Goal: Information Seeking & Learning: Learn about a topic

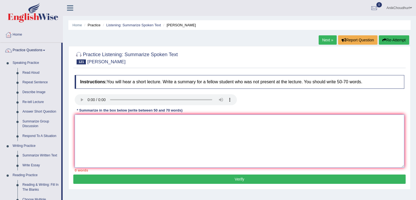
click at [102, 123] on textarea at bounding box center [239, 140] width 329 height 53
click at [128, 124] on textarea "The lecture discusses about the topic of volcanoes." at bounding box center [239, 140] width 329 height 53
click at [161, 120] on textarea "The lecture discusses the topic of volcanoes." at bounding box center [239, 140] width 329 height 53
click at [203, 120] on textarea "The lecture discusses the topic of volcanoes.In the beginning, the apekaer" at bounding box center [239, 140] width 329 height 53
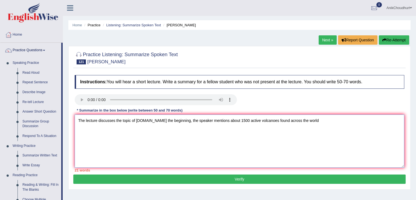
click at [318, 124] on textarea "The lecture discusses the topic of volcanoes.In the beginning, the speaker ment…" at bounding box center [239, 140] width 329 height 53
click at [170, 131] on textarea "The lecture discusses the topic of volcanoes.In the beginning, the speaker ment…" at bounding box center [239, 140] width 329 height 53
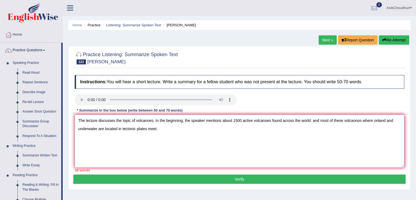
click at [166, 130] on textarea "The lecture discusses the topic of volcanoes. In the beginning, the speaker men…" at bounding box center [239, 140] width 329 height 53
click at [160, 142] on textarea "The lecture discusses the topic of volcanoes. In the beginning, the speaker men…" at bounding box center [239, 140] width 329 height 53
click at [169, 129] on textarea "The lecture discusses the topic of volcanoes. In the beginning, the speaker men…" at bounding box center [239, 140] width 329 height 53
click at [166, 131] on textarea "The lecture discusses the topic of volcanoes. In the beginning, the speaker men…" at bounding box center [239, 140] width 329 height 53
click at [216, 128] on textarea "The lecture discusses the topic of volcanoes. In the beginning, the speaker men…" at bounding box center [239, 140] width 329 height 53
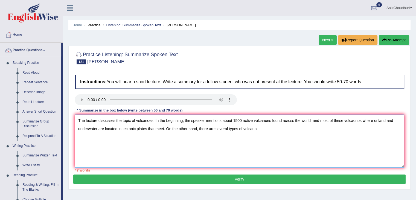
click at [258, 129] on textarea "The lecture discusses the topic of volcanoes. In the beginning, the speaker men…" at bounding box center [239, 140] width 329 height 53
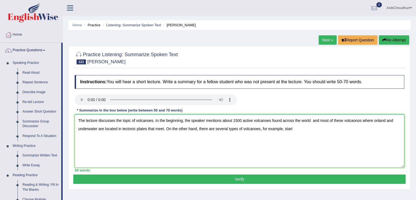
click at [295, 129] on textarea "The lecture discusses the topic of volcanoes. In the beginning, the speaker men…" at bounding box center [239, 140] width 329 height 53
click at [366, 130] on textarea "The lecture discusses the topic of volcanoes. In the beginning, the speaker men…" at bounding box center [239, 140] width 329 height 53
click at [95, 142] on textarea "The lecture discusses the topic of volcanoes. In the beginning, the speaker men…" at bounding box center [239, 140] width 329 height 53
click at [369, 129] on textarea "The lecture discusses the topic of volcanoes. In the beginning, the speaker men…" at bounding box center [239, 140] width 329 height 53
click at [391, 128] on textarea "The lecture discusses the topic of volcanoes. In the beginning, the speaker men…" at bounding box center [239, 140] width 329 height 53
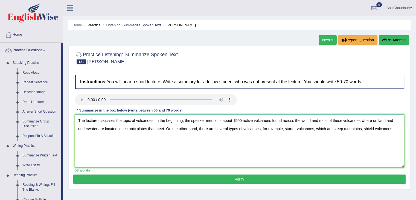
click at [394, 127] on textarea "The lecture discusses the topic of volcanoes. In the beginning, the speaker men…" at bounding box center [239, 140] width 329 height 53
click at [358, 137] on textarea "The lecture discusses the topic of volcanoes. In the beginning, the speaker men…" at bounding box center [239, 140] width 329 height 53
click at [101, 136] on textarea "The lecture discusses the topic of volcanoes. In the beginning, the speaker men…" at bounding box center [239, 140] width 329 height 53
click at [169, 139] on textarea "The lecture discusses the topic of volcanoes. In the beginning, the speaker men…" at bounding box center [239, 140] width 329 height 53
click at [191, 137] on textarea "The lecture discusses the topic of volcanoes. In the beginning, the speaker men…" at bounding box center [239, 140] width 329 height 53
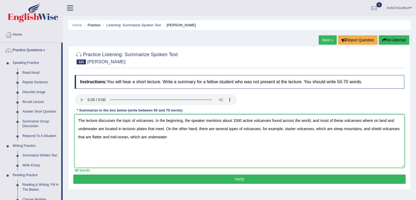
click at [372, 119] on textarea "The lecture discusses the topic of volcanoes. In the beginning, the speaker men…" at bounding box center [239, 140] width 329 height 53
click at [118, 130] on textarea "The lecture discusses the topic of volcanoes. In the beginning, the speaker men…" at bounding box center [239, 140] width 329 height 53
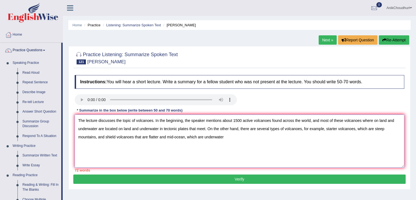
click at [99, 128] on textarea "The lecture discusses the topic of volcanoes. In the beginning, the speaker men…" at bounding box center [239, 140] width 329 height 53
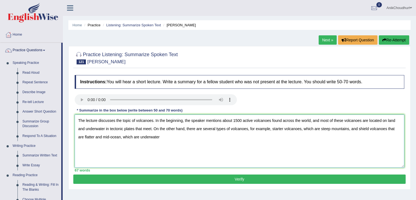
click at [223, 148] on textarea "The lecture discusses the topic of volcanoes. In the beginning, the speaker men…" at bounding box center [239, 140] width 329 height 53
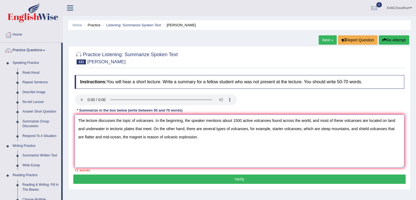
click at [122, 138] on textarea "The lecture discusses the topic of volcanoes. In the beginning, the speaker men…" at bounding box center [239, 140] width 329 height 53
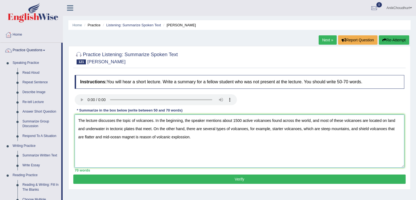
click at [114, 137] on textarea "The lecture discusses the topic of volcanoes. In the beginning, the speaker men…" at bounding box center [239, 140] width 329 height 53
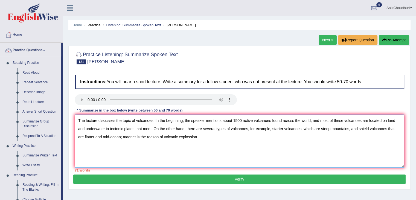
click at [106, 151] on textarea "The lecture discusses the topic of volcanoes. In the beginning, the speaker men…" at bounding box center [239, 140] width 329 height 53
click at [222, 136] on textarea "The lecture discusses the topic of volcanoes. In the beginning, the speaker men…" at bounding box center [239, 140] width 329 height 53
click at [343, 124] on textarea "The lecture discusses the topic of volcanoes. In the beginning, the speaker men…" at bounding box center [239, 140] width 329 height 53
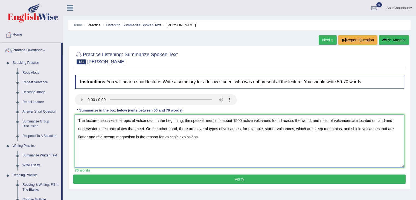
click at [343, 140] on textarea "The lecture discusses the topic of volcanoes. In the beginning, the speaker men…" at bounding box center [239, 140] width 329 height 53
click at [333, 120] on textarea "The lecture discusses the topic of volcanoes. In the beginning, the speaker men…" at bounding box center [239, 140] width 329 height 53
click at [351, 101] on div at bounding box center [239, 100] width 335 height 12
click at [114, 138] on textarea "The lecture discusses the topic of volcanoes. In the beginning, the speaker men…" at bounding box center [239, 140] width 329 height 53
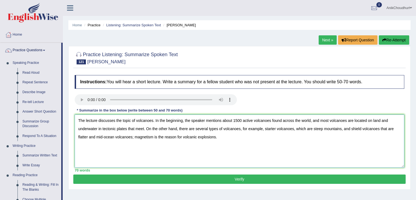
click at [144, 152] on textarea "The lecture discusses the topic of volcanoes. In the beginning, the speaker men…" at bounding box center [239, 140] width 329 height 53
type textarea "The lecture discusses the topic of volcanoes. In the beginning, the speaker men…"
click at [224, 141] on textarea "The lecture discusses the topic of volcanoes. In the beginning, the speaker men…" at bounding box center [239, 140] width 329 height 53
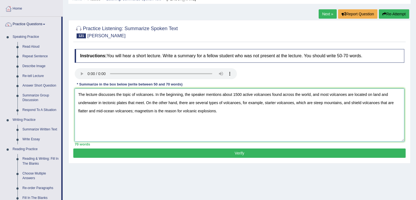
scroll to position [27, 0]
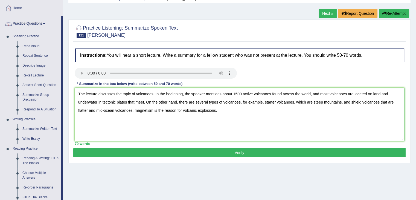
click at [185, 98] on textarea "The lecture discusses the topic of volcanoes. In the beginning, the speaker men…" at bounding box center [239, 114] width 329 height 53
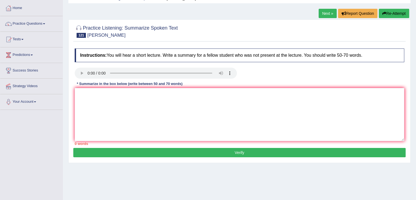
scroll to position [27, 0]
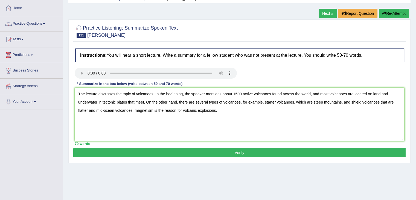
type textarea "The lecture discusses the topic of volcanoes. In the beginning, the speaker men…"
click at [215, 112] on textarea "The lecture discusses the topic of volcanoes. In the beginning, the speaker men…" at bounding box center [239, 114] width 329 height 53
click at [233, 116] on textarea "The lecture discusses the topic of volcanoes. In the beginning, the speaker men…" at bounding box center [239, 114] width 329 height 53
click at [223, 152] on button "Verify" at bounding box center [239, 152] width 332 height 9
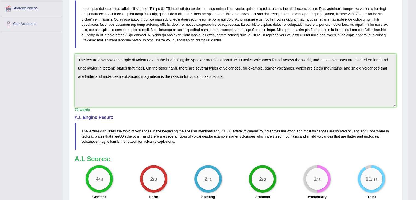
scroll to position [129, 0]
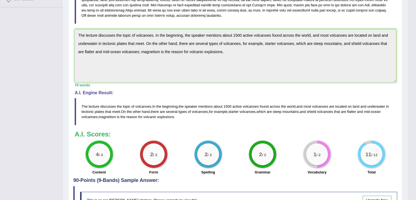
click at [323, 130] on h3 "A.I. Scores:" at bounding box center [235, 133] width 321 height 7
drag, startPoint x: 321, startPoint y: 133, endPoint x: 317, endPoint y: 140, distance: 8.8
click at [317, 140] on div "A.I. Scores: 4 / 4 Content 2 / 2 Form 2 / 2 Spelling 2 / 2 Grammar 1 / 2 Vocabu…" at bounding box center [235, 152] width 321 height 45
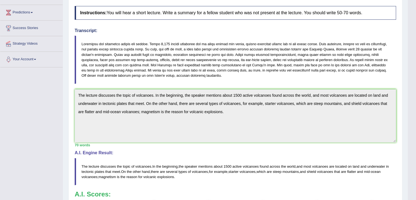
scroll to position [0, 0]
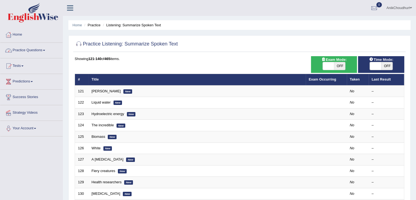
click at [24, 50] on link "Practice Questions" at bounding box center [31, 50] width 62 height 14
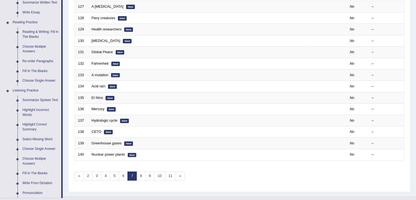
scroll to position [157, 0]
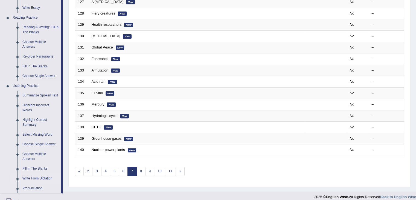
click at [49, 177] on link "Write From Dictation" at bounding box center [40, 178] width 41 height 10
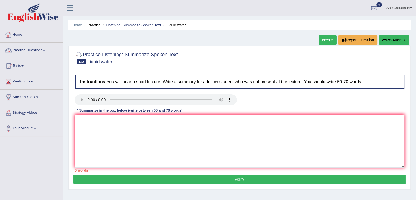
click at [25, 49] on link "Practice Questions" at bounding box center [31, 50] width 62 height 14
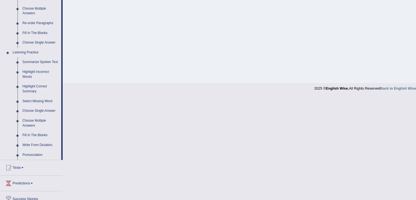
scroll to position [192, 0]
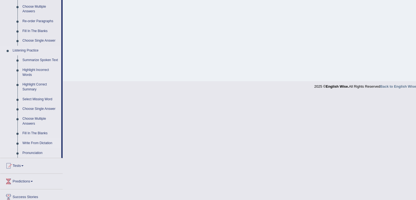
click at [39, 143] on link "Write From Dictation" at bounding box center [40, 143] width 41 height 10
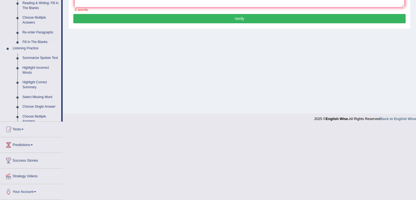
scroll to position [89, 0]
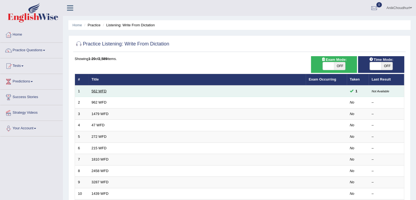
click at [93, 92] on link "562 WFD" at bounding box center [99, 91] width 15 height 4
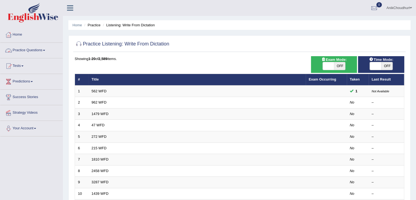
click at [33, 48] on link "Practice Questions" at bounding box center [31, 50] width 62 height 14
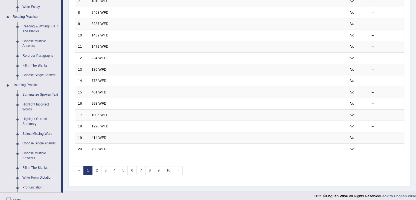
scroll to position [173, 0]
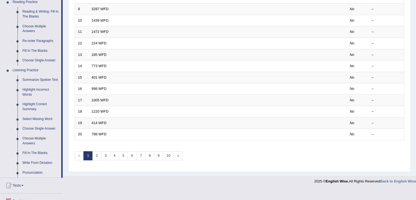
click at [42, 172] on link "Pronunciation" at bounding box center [40, 173] width 41 height 10
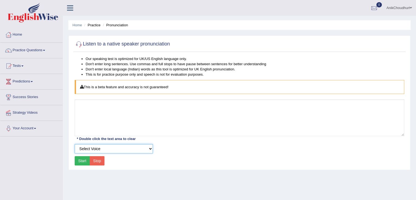
click at [112, 149] on select "Select Voice UK English Female UK English Male" at bounding box center [114, 148] width 78 height 9
click at [74, 160] on div "Our speaking test is optimized for UK/US English language only. Don't enter lon…" at bounding box center [239, 111] width 332 height 111
click at [82, 157] on button "Start" at bounding box center [82, 160] width 15 height 9
click at [129, 147] on select "Select Voice UK English Female UK English Male" at bounding box center [114, 148] width 78 height 9
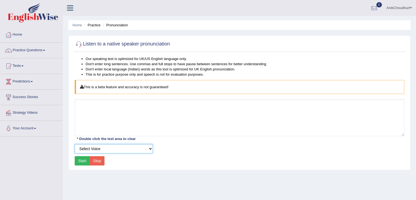
select select "2"
click at [75, 144] on select "Select Voice UK English Female UK English Male" at bounding box center [114, 148] width 78 height 9
click at [83, 163] on button "Start" at bounding box center [82, 160] width 15 height 9
click at [126, 136] on div "* Double click the text area to clear" at bounding box center [106, 139] width 63 height 6
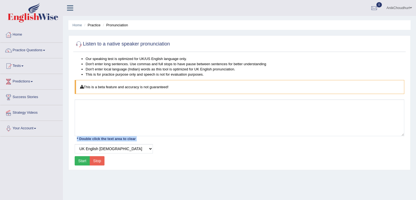
drag, startPoint x: 126, startPoint y: 135, endPoint x: 155, endPoint y: 128, distance: 30.1
click at [155, 128] on div "Our speaking test is optimized for UK/US English language only. Don't enter lon…" at bounding box center [239, 111] width 332 height 111
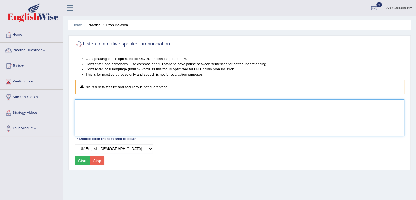
click at [155, 128] on textarea at bounding box center [239, 117] width 329 height 37
click at [126, 121] on textarea at bounding box center [239, 117] width 329 height 37
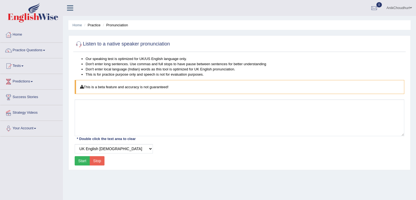
click at [226, 159] on div "Our speaking test is optimized for UK/US English language only. Don't enter lon…" at bounding box center [239, 111] width 332 height 111
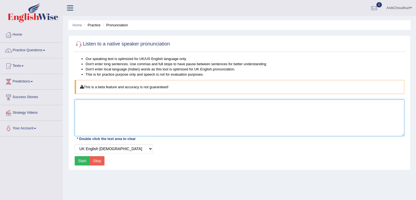
click at [114, 121] on textarea at bounding box center [239, 117] width 329 height 37
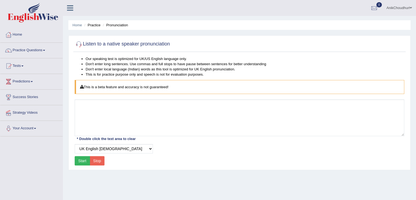
click at [77, 157] on button "Start" at bounding box center [82, 160] width 15 height 9
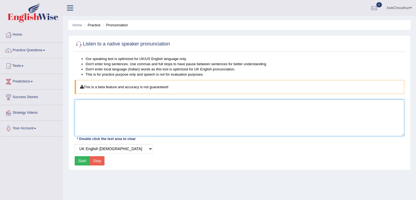
click at [121, 105] on textarea at bounding box center [239, 117] width 329 height 37
click at [121, 114] on textarea at bounding box center [239, 117] width 329 height 37
click at [123, 123] on textarea at bounding box center [239, 117] width 329 height 37
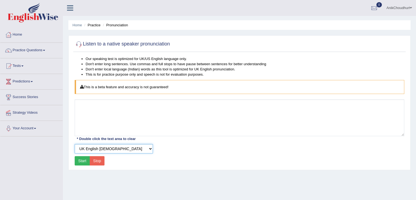
click at [122, 145] on select "Select Voice UK English Female UK English Male" at bounding box center [114, 148] width 78 height 9
click at [103, 175] on div "Home Practice Pronunciation Listen to a native speaker pronunciation Our speaki…" at bounding box center [239, 136] width 353 height 273
click at [75, 162] on button "Start" at bounding box center [82, 160] width 15 height 9
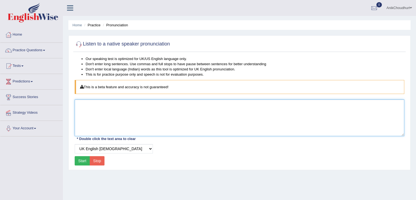
click at [131, 105] on textarea at bounding box center [239, 117] width 329 height 37
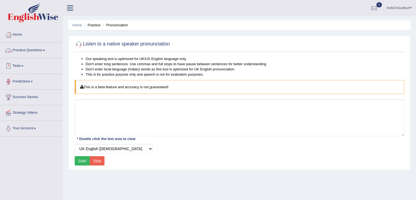
click at [35, 48] on link "Practice Questions" at bounding box center [31, 50] width 62 height 14
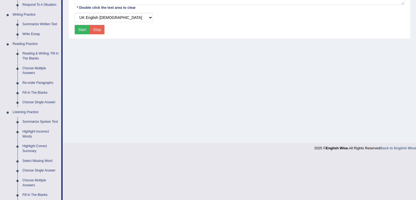
scroll to position [168, 0]
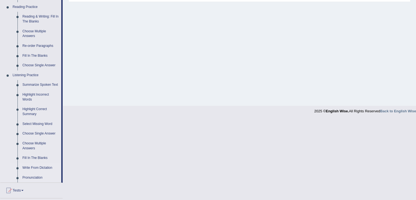
click at [50, 168] on link "Write From Dictation" at bounding box center [40, 168] width 41 height 10
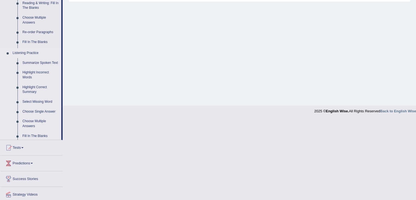
scroll to position [95, 0]
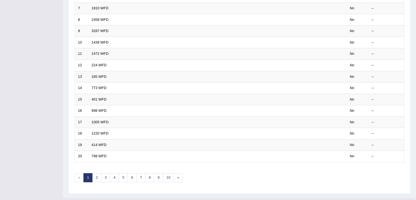
scroll to position [159, 0]
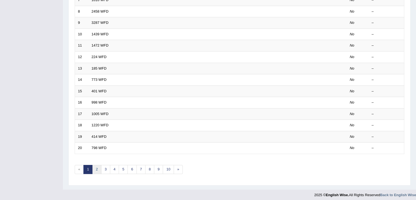
click at [97, 170] on link "2" at bounding box center [96, 169] width 9 height 9
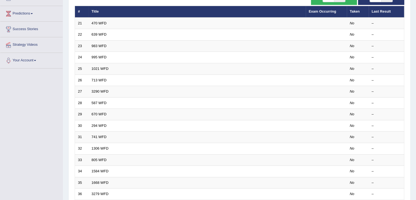
scroll to position [142, 0]
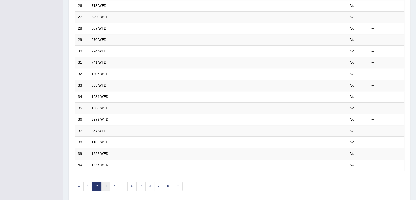
click at [103, 187] on link "3" at bounding box center [105, 186] width 9 height 9
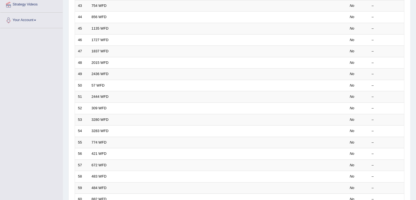
scroll to position [157, 0]
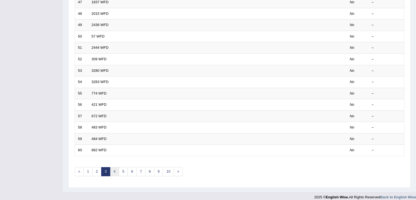
click at [113, 171] on link "4" at bounding box center [114, 171] width 9 height 9
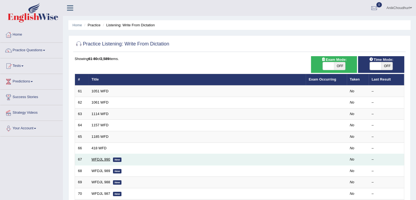
click at [101, 158] on link "WFDJL 990" at bounding box center [101, 159] width 19 height 4
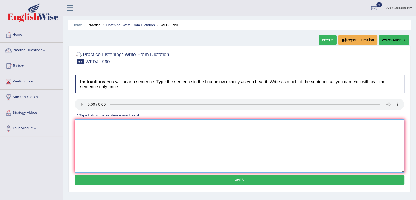
drag, startPoint x: 0, startPoint y: 0, endPoint x: 165, endPoint y: 138, distance: 214.8
click at [165, 138] on textarea at bounding box center [239, 145] width 329 height 53
click at [121, 134] on textarea at bounding box center [239, 145] width 329 height 53
click at [210, 126] on textarea "Going to other countries study is a part of our school program" at bounding box center [239, 145] width 329 height 53
type textarea "Going to other countries to study is a part of our school program."
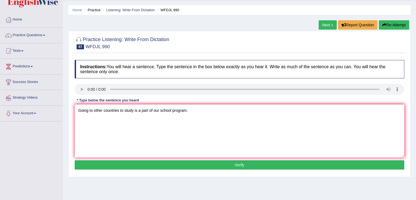
scroll to position [28, 0]
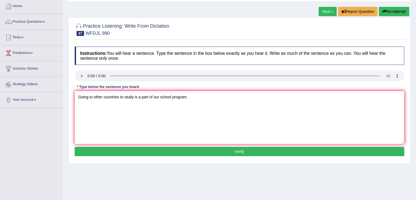
click at [237, 151] on button "Verify" at bounding box center [239, 151] width 329 height 9
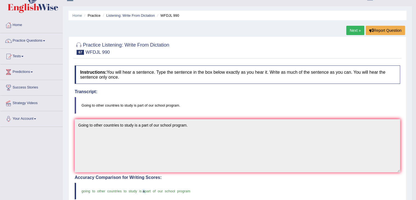
scroll to position [0, 0]
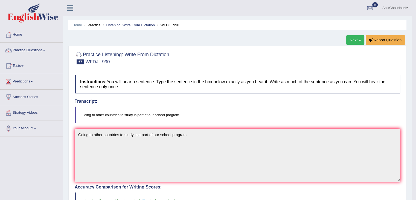
click at [356, 38] on link "Next »" at bounding box center [355, 39] width 18 height 9
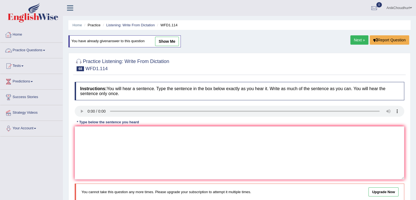
click at [40, 51] on link "Practice Questions" at bounding box center [31, 50] width 62 height 14
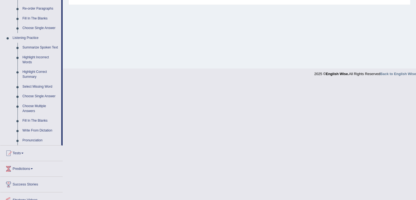
scroll to position [212, 0]
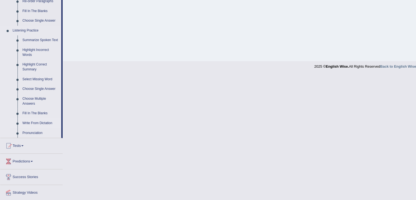
click at [41, 120] on link "Write From Dictation" at bounding box center [40, 123] width 41 height 10
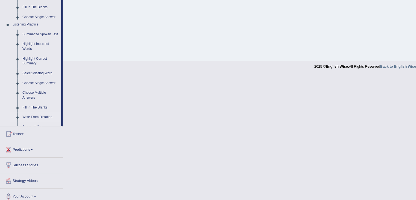
scroll to position [95, 0]
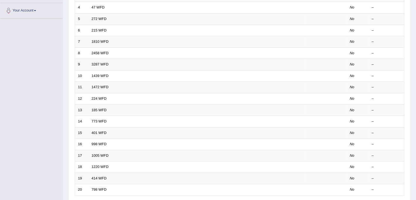
scroll to position [134, 0]
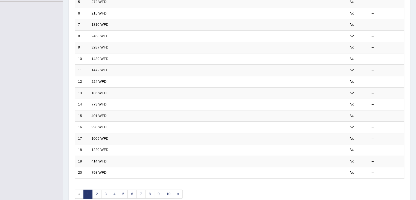
drag, startPoint x: 0, startPoint y: 0, endPoint x: 420, endPoint y: 165, distance: 451.0
click at [115, 189] on link "4" at bounding box center [114, 193] width 9 height 9
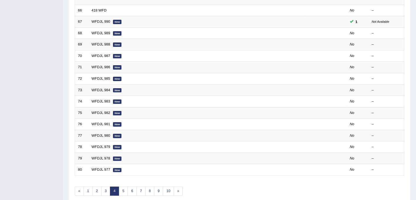
scroll to position [137, 0]
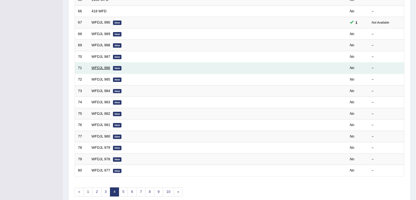
click at [104, 67] on link "WFDJL 986" at bounding box center [101, 68] width 19 height 4
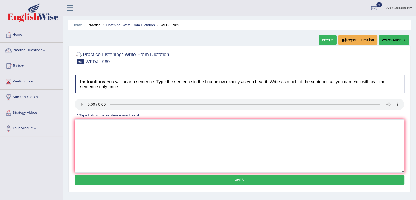
scroll to position [37, 0]
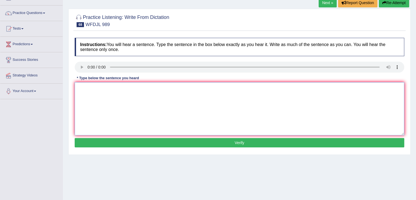
click at [133, 95] on textarea at bounding box center [239, 108] width 329 height 53
click at [105, 111] on textarea at bounding box center [239, 108] width 329 height 53
click at [128, 91] on textarea "people are trying to scratch along time ago" at bounding box center [239, 108] width 329 height 53
click at [161, 90] on textarea "people are trying to scratch a long time ago" at bounding box center [239, 108] width 329 height 53
click at [125, 89] on textarea "people are trying to scratch a long time ago." at bounding box center [239, 108] width 329 height 53
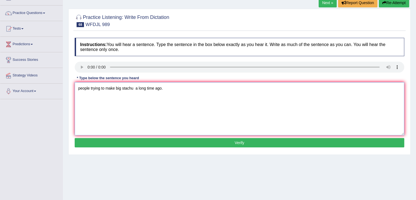
click at [142, 101] on textarea "people trying to make big stachu a long time ago." at bounding box center [239, 108] width 329 height 53
click at [101, 89] on textarea "people trying to make big stachu a long time ago." at bounding box center [239, 108] width 329 height 53
click at [108, 88] on textarea "people try to make big stachu a long time ago." at bounding box center [239, 108] width 329 height 53
click at [110, 89] on textarea "people try to make big stachu a long time ago." at bounding box center [239, 108] width 329 height 53
click at [130, 88] on textarea "people try to makes big stachu a long time ago." at bounding box center [239, 108] width 329 height 53
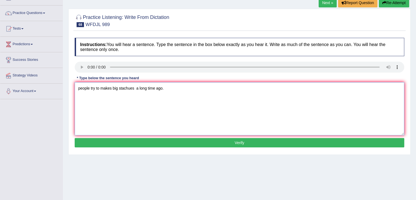
click at [153, 102] on textarea "people try to makes big stachues a long time ago." at bounding box center [239, 108] width 329 height 53
click at [170, 93] on textarea "people try to makes big stachues a long time ago." at bounding box center [239, 108] width 329 height 53
click at [80, 91] on textarea "people try to makes big stachues a long time ago." at bounding box center [239, 108] width 329 height 53
click at [113, 88] on textarea "People try to makes big stachues a long time ago." at bounding box center [239, 108] width 329 height 53
click at [162, 116] on textarea "People try to makes a big stachues a long time ago." at bounding box center [239, 108] width 329 height 53
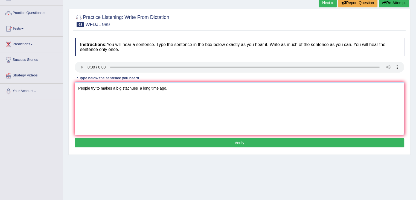
click at [111, 90] on textarea "People try to makes a big stachues a long time ago." at bounding box center [239, 108] width 329 height 53
click at [102, 88] on textarea "People try to make a big stachues a long time ago." at bounding box center [239, 108] width 329 height 53
click at [119, 89] on textarea "People try to really make a big stachues a long time ago." at bounding box center [239, 108] width 329 height 53
click at [158, 106] on textarea "People try to really make really a big stachues a long time ago." at bounding box center [239, 108] width 329 height 53
type textarea "People try to really make really a big stachues a long time ago."
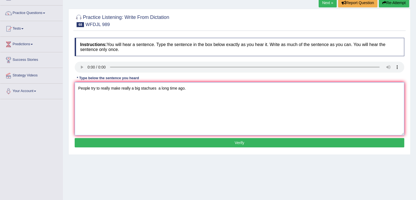
click at [132, 89] on textarea "People try to really make really a big stachues a long time ago." at bounding box center [239, 108] width 329 height 53
click at [245, 145] on button "Verify" at bounding box center [239, 142] width 329 height 9
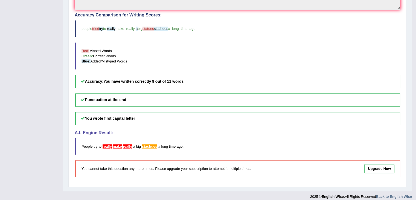
scroll to position [0, 0]
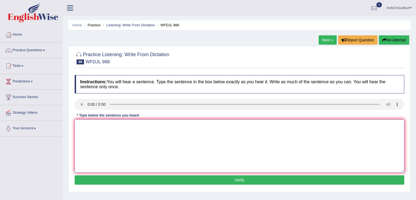
click at [130, 166] on textarea at bounding box center [239, 145] width 329 height 53
click at [96, 143] on textarea at bounding box center [239, 145] width 329 height 53
click at [83, 127] on textarea "plans can keep growing as long as they live" at bounding box center [239, 145] width 329 height 53
click at [87, 126] on textarea "plans can keep growing as long as they live" at bounding box center [239, 145] width 329 height 53
click at [161, 129] on textarea "People can keep growing as long as they live" at bounding box center [239, 145] width 329 height 53
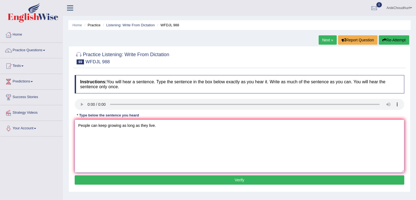
click at [89, 124] on textarea "People can keep growing as long as they live." at bounding box center [239, 145] width 329 height 53
click at [120, 126] on textarea "Plans can keep growing as long as they live." at bounding box center [239, 145] width 329 height 53
click at [167, 145] on textarea "Plans can keep growing for as long as they live." at bounding box center [239, 145] width 329 height 53
type textarea "Plans can keep growing for as long as they live."
click at [230, 180] on button "Verify" at bounding box center [239, 179] width 329 height 9
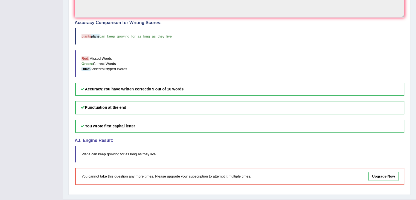
scroll to position [126, 0]
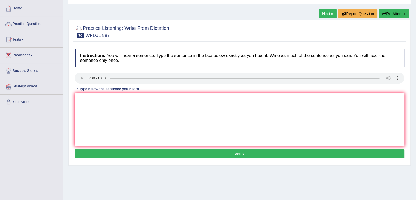
scroll to position [35, 0]
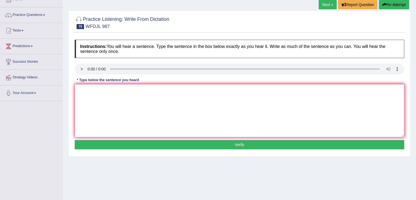
click at [107, 100] on textarea at bounding box center [239, 110] width 329 height 53
click at [90, 94] on textarea at bounding box center [239, 110] width 329 height 53
drag, startPoint x: 176, startPoint y: 106, endPoint x: 148, endPoint y: 89, distance: 32.5
click at [148, 89] on textarea "caries ad vgiv tip how do you job ttops. Career advisers to give you how to do …" at bounding box center [239, 110] width 329 height 53
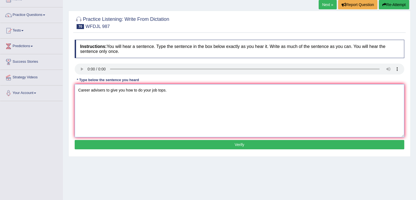
click at [77, 99] on textarea "Career advisers to give you how to do your job tops." at bounding box center [239, 110] width 329 height 53
click at [125, 90] on textarea "Career advisers to give you how to do your job tops." at bounding box center [239, 110] width 329 height 53
click at [125, 104] on textarea "Career advisers to give you how to do your job tops." at bounding box center [239, 110] width 329 height 53
click at [124, 90] on textarea "Career advisers to give you how to do your job tops." at bounding box center [239, 110] width 329 height 53
click at [108, 89] on textarea "Career advisers to give you tips how to do your job tops." at bounding box center [239, 110] width 329 height 53
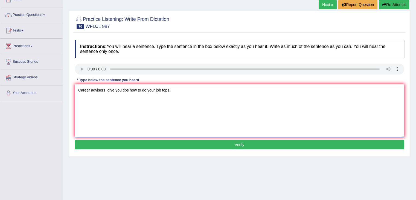
click at [91, 112] on textarea "Career advisers give you tips how to do your job tops." at bounding box center [239, 110] width 329 height 53
click at [157, 90] on textarea "Career advisers give you tips on how to do your job tops." at bounding box center [239, 110] width 329 height 53
click at [158, 103] on textarea "Career advisers give you tips on how to do well in job tops." at bounding box center [239, 110] width 329 height 53
click at [186, 90] on textarea "Career advisers give you tips on how to do well in job tops." at bounding box center [239, 110] width 329 height 53
click at [178, 103] on textarea "Career advisers give you tips on how to do well in job talks." at bounding box center [239, 110] width 329 height 53
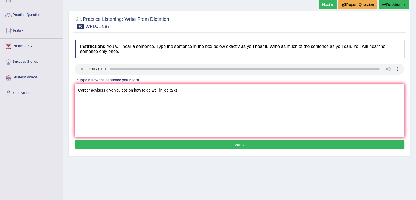
click at [118, 92] on textarea "Career advisers give you tips on how to do well in job talks." at bounding box center [239, 110] width 329 height 53
click at [124, 98] on textarea "Career advisers give tips on how to do well in job talks." at bounding box center [239, 110] width 329 height 53
type textarea "Career advisers give tips on how to do well in job talks."
click at [241, 141] on button "Verify" at bounding box center [239, 144] width 329 height 9
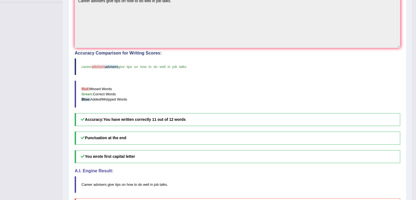
scroll to position [132, 0]
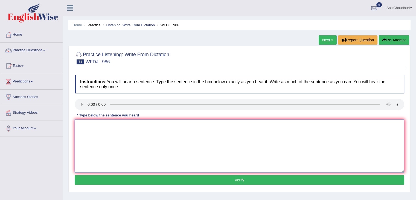
click at [105, 128] on textarea at bounding box center [239, 145] width 329 height 53
click at [89, 136] on textarea at bounding box center [239, 145] width 329 height 53
type textarea "t"
click at [141, 128] on textarea "This study gives a new idea to ho" at bounding box center [239, 145] width 329 height 53
click at [170, 129] on textarea "This study gives a new idea about what people think" at bounding box center [239, 145] width 329 height 53
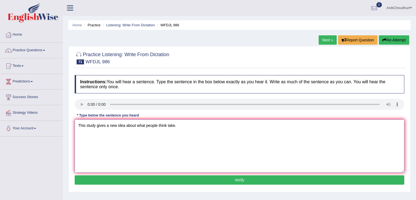
click at [133, 136] on textarea "This study gives a new idea about what people think take." at bounding box center [239, 145] width 329 height 53
click at [122, 142] on div "Instructions: You will hear a sentence. Type the sentence in the box below exac…" at bounding box center [239, 130] width 332 height 116
click at [157, 125] on textarea "This study gives a new idea about what people think take." at bounding box center [239, 145] width 329 height 53
click at [149, 132] on textarea "This study gives a new idea about what people have think take." at bounding box center [239, 145] width 329 height 53
click at [175, 126] on textarea "This study gives a new idea about what people have think take." at bounding box center [239, 145] width 329 height 53
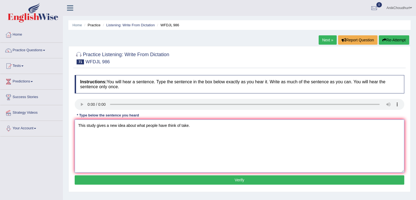
click at [166, 124] on textarea "This study gives a new idea about what people have think of take." at bounding box center [239, 145] width 329 height 53
click at [202, 124] on textarea "This study gives a new idea about what people think of take." at bounding box center [239, 145] width 329 height 53
click at [149, 145] on textarea "This study gives a new idea about what people think of take." at bounding box center [239, 145] width 329 height 53
type textarea "This study gives a new idea about what people think of take."
click at [215, 183] on button "Verify" at bounding box center [239, 179] width 329 height 9
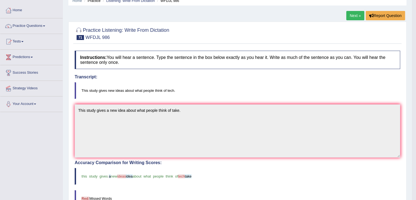
scroll to position [24, 0]
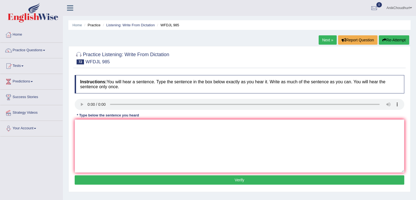
click at [106, 96] on div "Instructions: You will hear a sentence. Type the sentence in the box below exac…" at bounding box center [239, 130] width 332 height 116
click at [83, 118] on div "Instructions: You will hear a sentence. Type the sentence in the box below exac…" at bounding box center [239, 130] width 332 height 116
click at [83, 120] on textarea at bounding box center [239, 145] width 329 height 53
type textarea "Our class will give you skills"
click at [138, 128] on textarea "Our class will give you skills" at bounding box center [239, 145] width 329 height 53
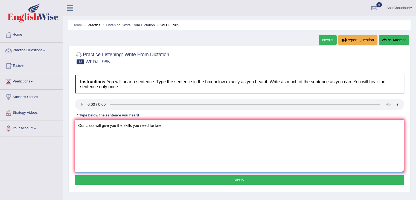
click at [128, 136] on textarea "Our class will give you the skills you need for later." at bounding box center [239, 145] width 329 height 53
click at [101, 127] on textarea "Our class will give you the skills you need for later." at bounding box center [239, 145] width 329 height 53
click at [126, 139] on textarea "Our class si give you the skills you need for later." at bounding box center [239, 145] width 329 height 53
click at [90, 129] on textarea "Our class si give you the skills you need for later." at bounding box center [239, 145] width 329 height 53
click at [97, 126] on textarea "Our class si give you the skills you need for later." at bounding box center [239, 145] width 329 height 53
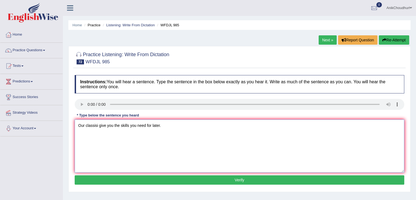
click at [183, 128] on textarea "Our classisi give you the skills you need for later." at bounding box center [239, 145] width 329 height 53
click at [198, 119] on textarea "Our classisi give you the skills you need for later." at bounding box center [239, 145] width 329 height 53
click at [97, 125] on textarea "Our classisi give you the skills you need for later." at bounding box center [239, 145] width 329 height 53
click at [98, 125] on textarea "Our classisi give you the skills you need for later." at bounding box center [239, 145] width 329 height 53
type textarea "Our classes give you the skills you need for later."
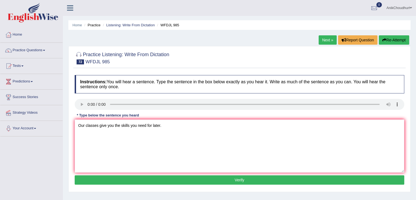
click at [210, 177] on button "Verify" at bounding box center [239, 179] width 329 height 9
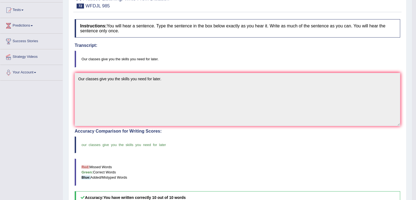
scroll to position [3, 0]
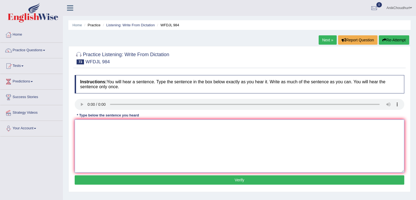
click at [105, 131] on textarea at bounding box center [239, 145] width 329 height 53
click at [92, 131] on textarea at bounding box center [239, 145] width 329 height 53
click at [179, 123] on textarea "the ass de cyo giv you the [PERSON_NAME] of local power." at bounding box center [239, 145] width 329 height 53
type textarea "t"
click at [154, 130] on textarea "The classes give you the local power" at bounding box center [239, 145] width 329 height 53
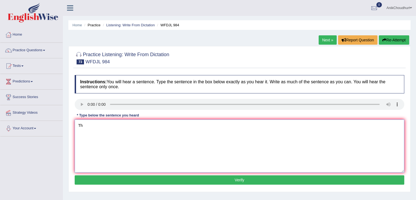
type textarea "T"
click at [124, 127] on textarea "The assembly decides" at bounding box center [239, 145] width 329 height 53
click at [148, 142] on textarea "The assembly decided" at bounding box center [239, 145] width 329 height 53
type textarea "The assembly decided to give more power to local places."
click at [184, 127] on textarea "The assembly decided to give more power to local places." at bounding box center [239, 145] width 329 height 53
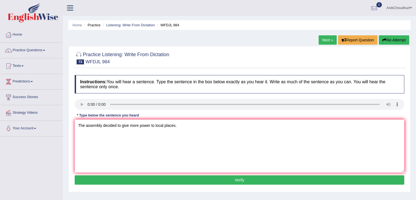
click at [232, 177] on button "Verify" at bounding box center [239, 179] width 329 height 9
